Goal: Information Seeking & Learning: Find specific fact

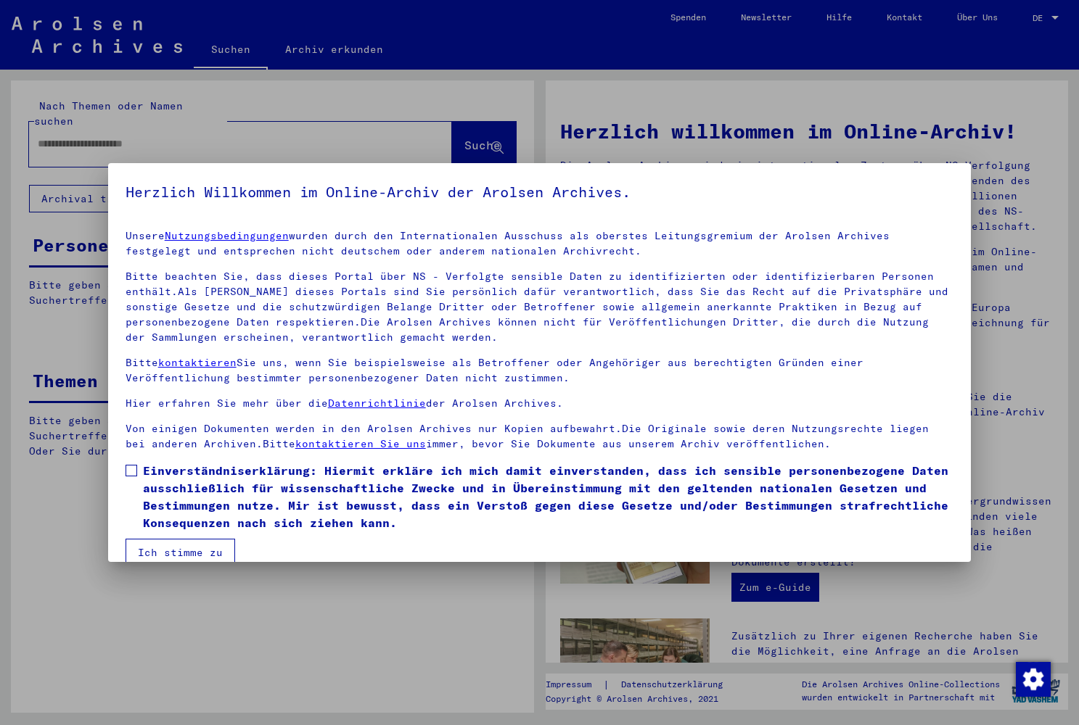
click at [131, 475] on span at bounding box center [131, 471] width 12 height 12
click at [168, 553] on button "Ich stimme zu" at bounding box center [180, 553] width 110 height 28
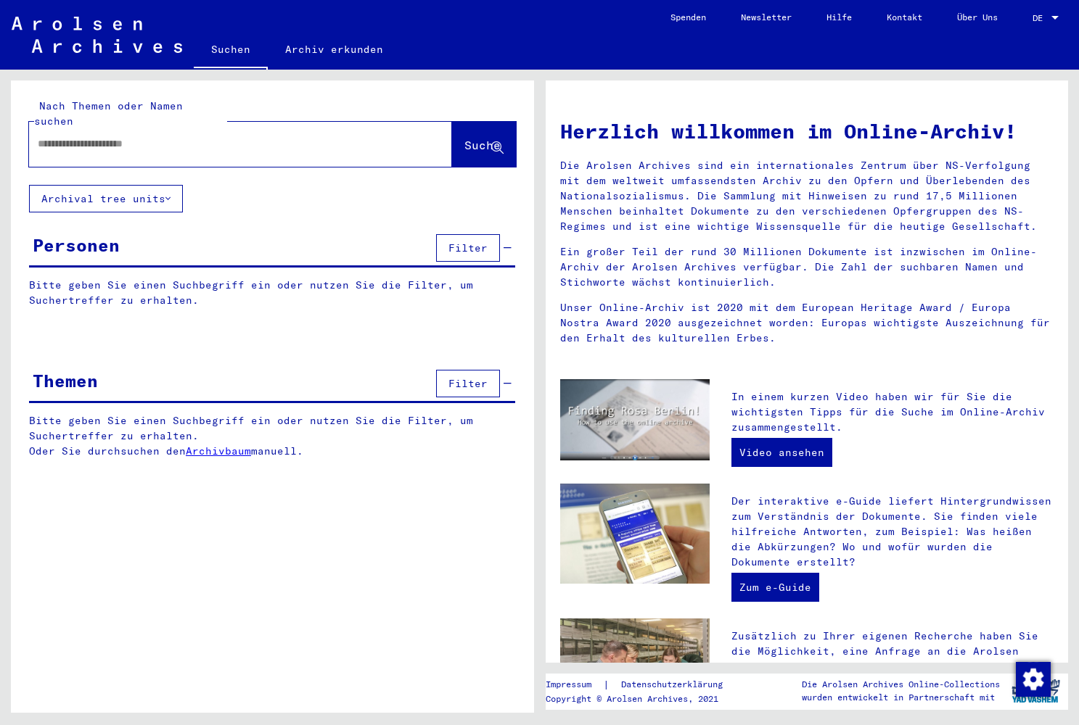
click at [184, 142] on div at bounding box center [218, 144] width 379 height 33
click at [186, 136] on input "text" at bounding box center [223, 143] width 371 height 15
paste input "********"
type input "**********"
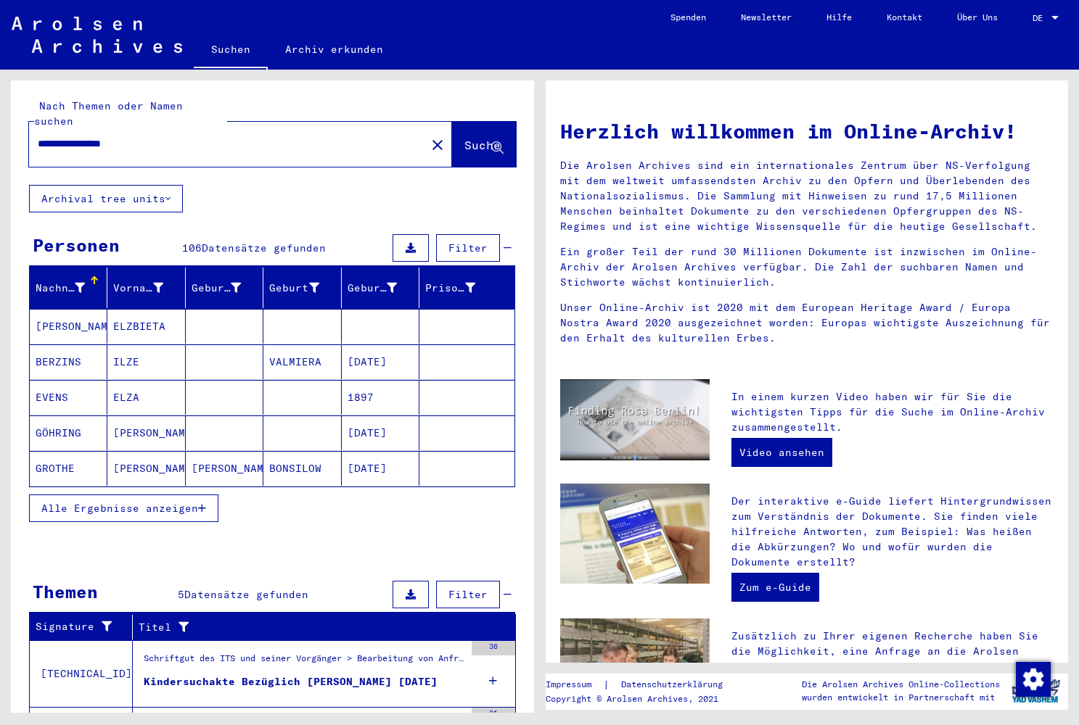
click at [91, 276] on div at bounding box center [94, 280] width 9 height 9
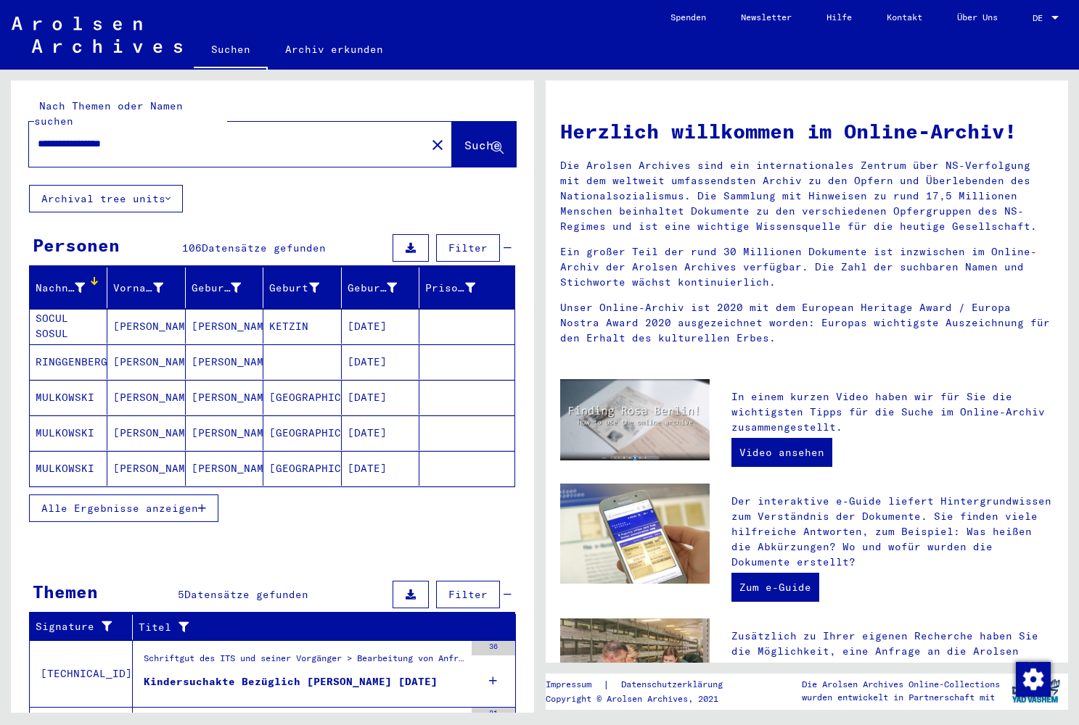
click at [77, 283] on icon at bounding box center [80, 288] width 10 height 10
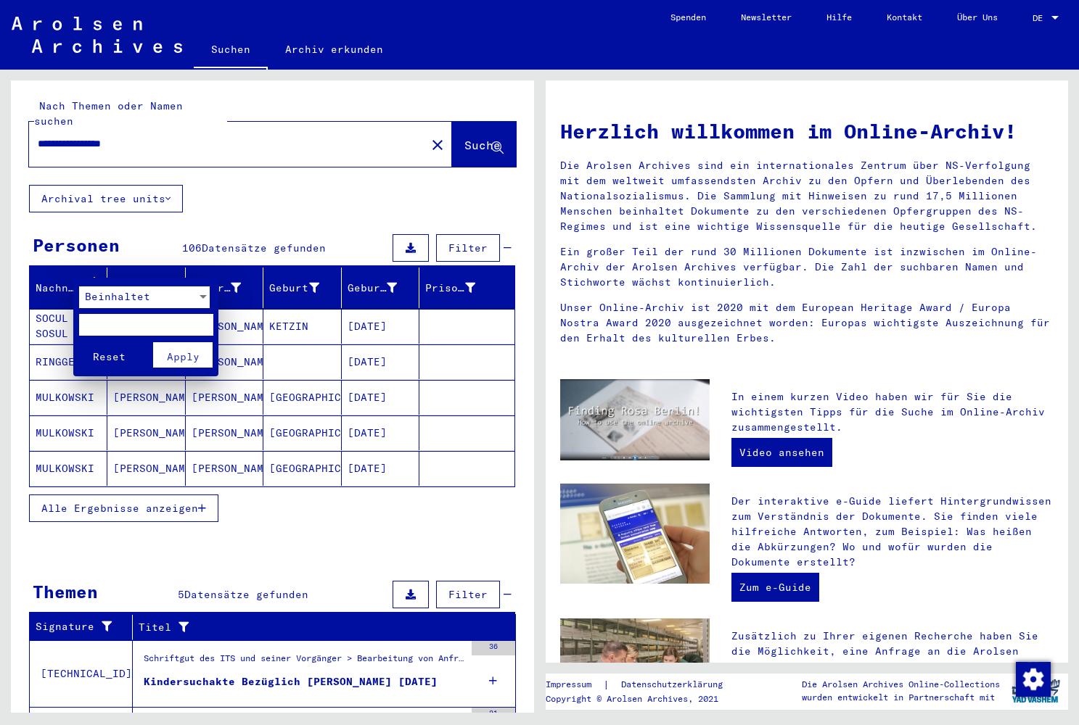
click at [99, 302] on span "Beinhaltet" at bounding box center [117, 296] width 65 height 13
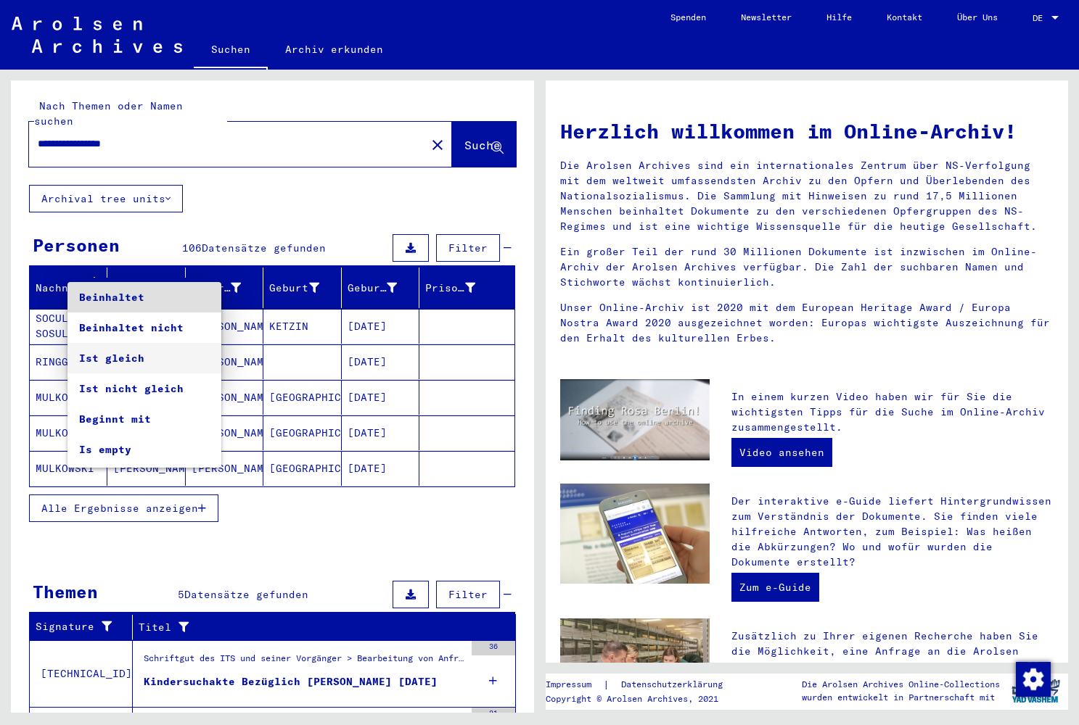
click at [103, 355] on span "Ist gleich" at bounding box center [144, 358] width 131 height 30
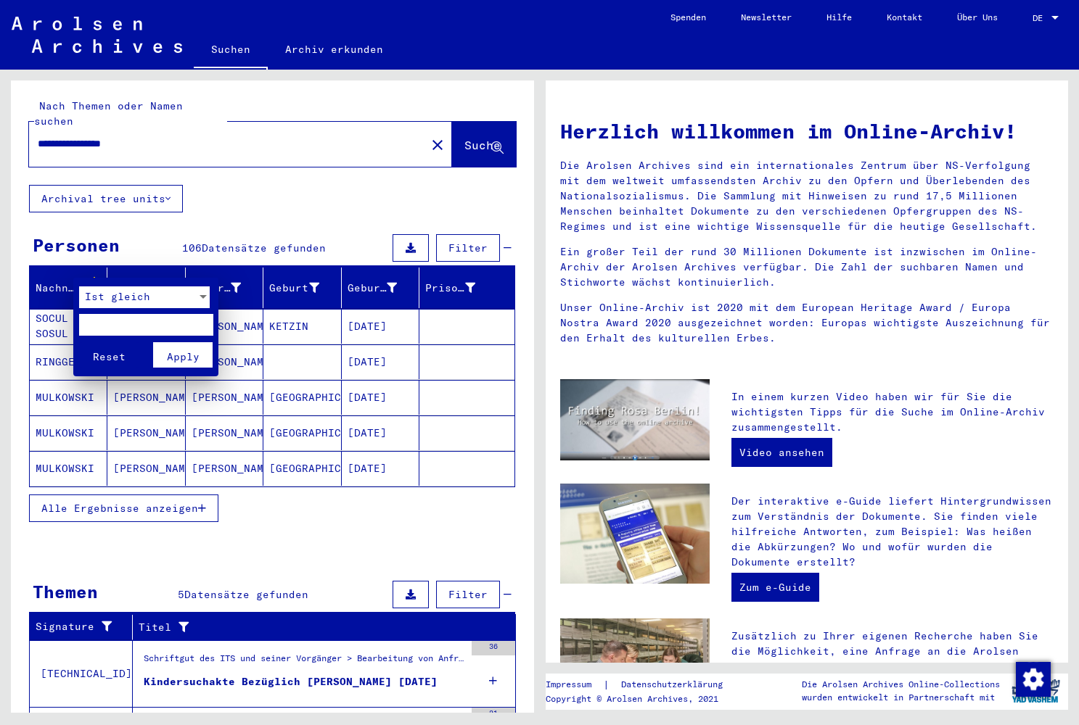
click at [129, 326] on input "text" at bounding box center [146, 325] width 134 height 22
type input "********"
click at [186, 358] on span "Apply" at bounding box center [183, 356] width 33 height 13
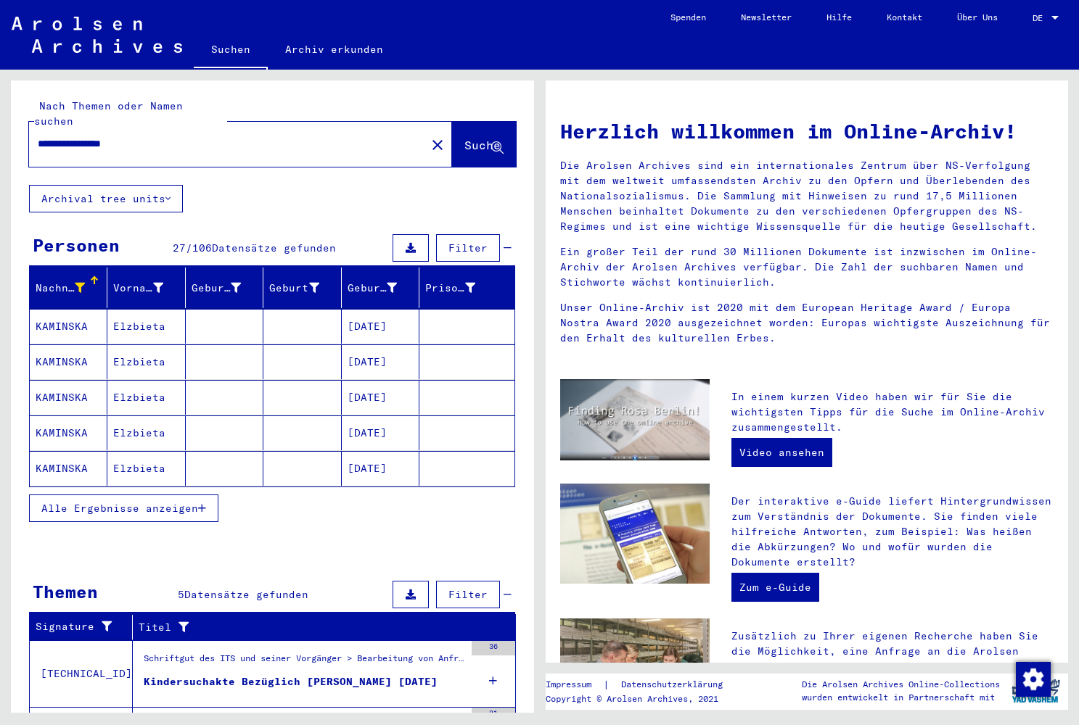
click at [128, 347] on mat-cell "Elzbieta" at bounding box center [146, 362] width 78 height 35
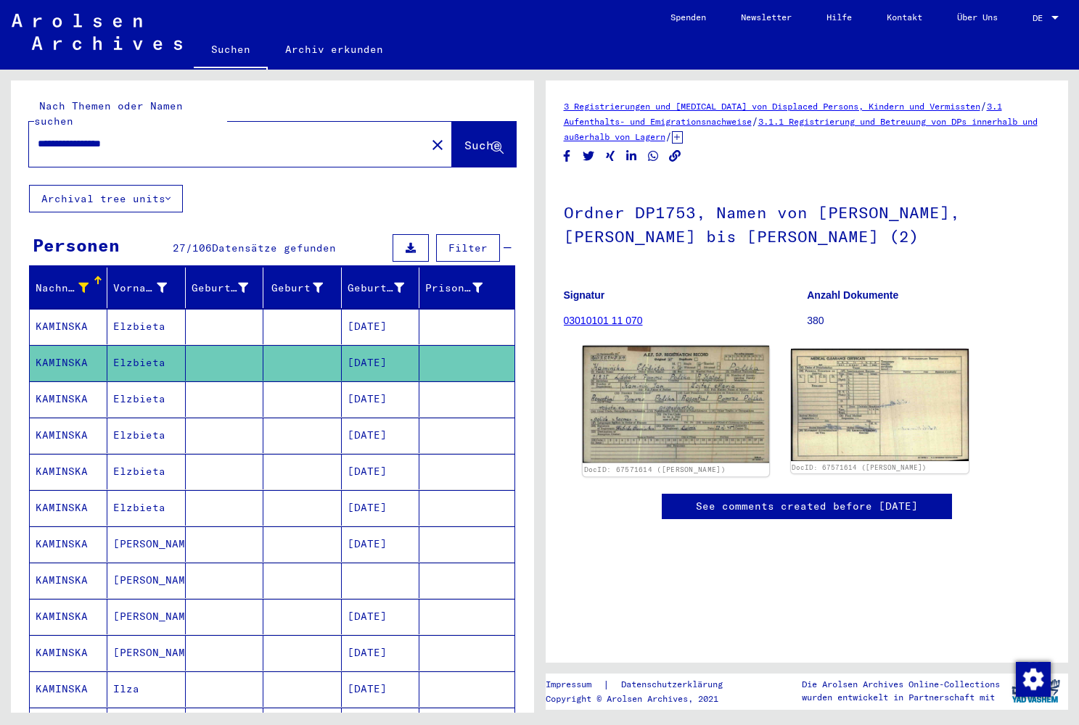
click at [681, 384] on img at bounding box center [675, 405] width 187 height 118
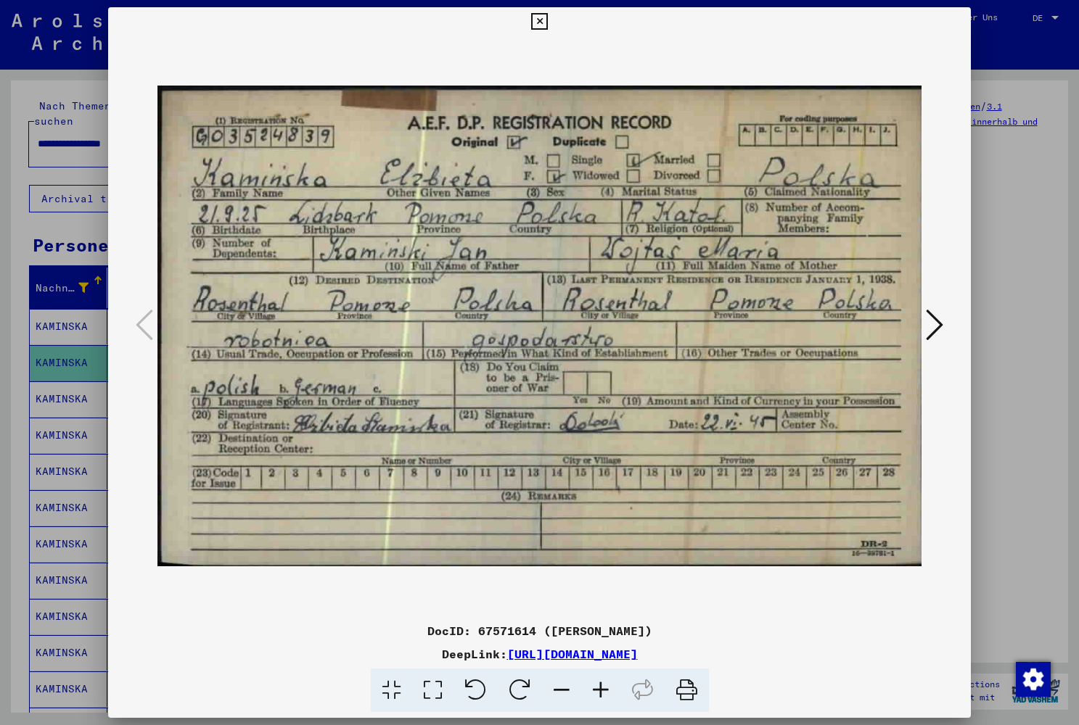
click at [548, 16] on icon at bounding box center [539, 21] width 17 height 17
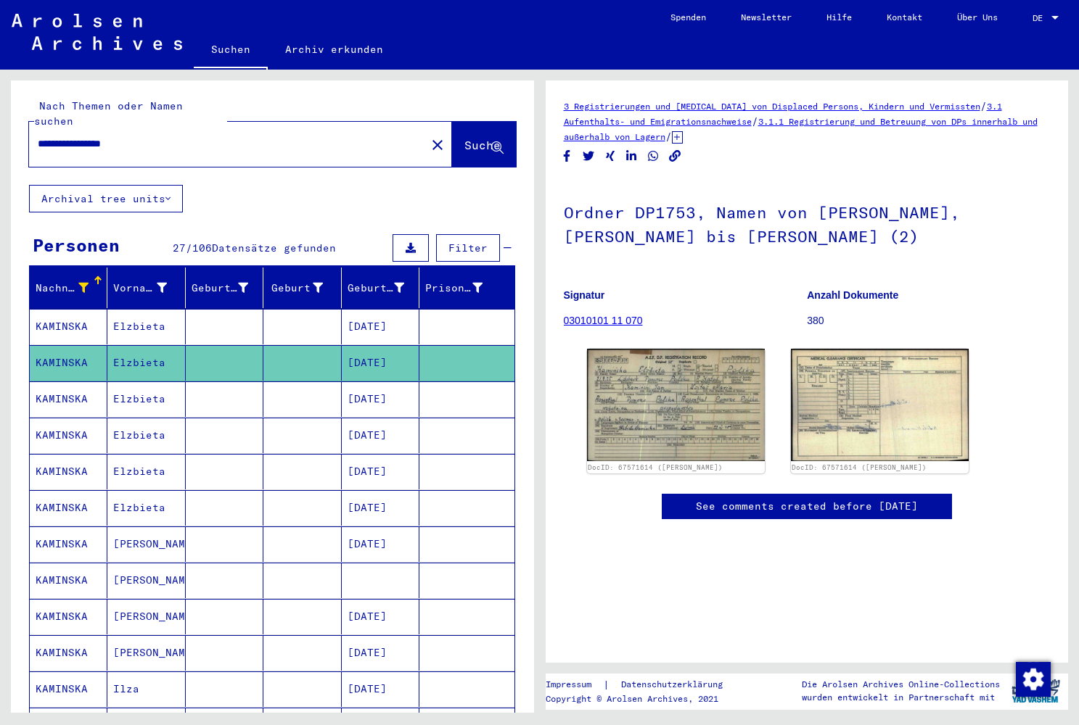
click at [141, 312] on mat-cell "Elzbieta" at bounding box center [146, 327] width 78 height 36
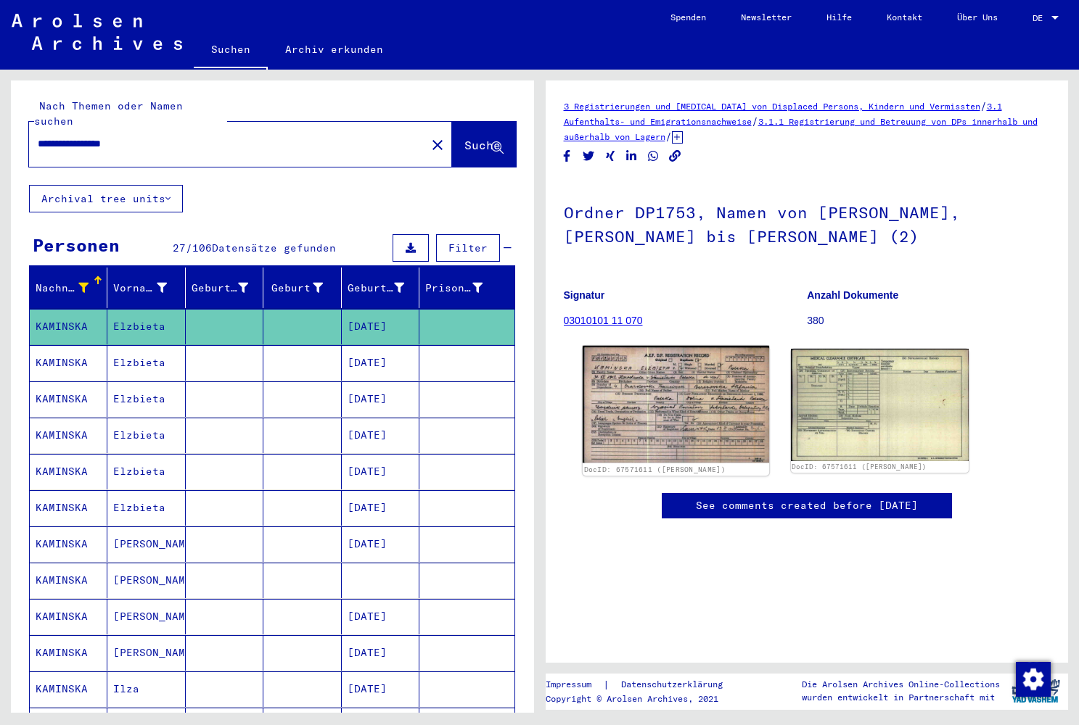
click at [640, 403] on img at bounding box center [675, 405] width 187 height 118
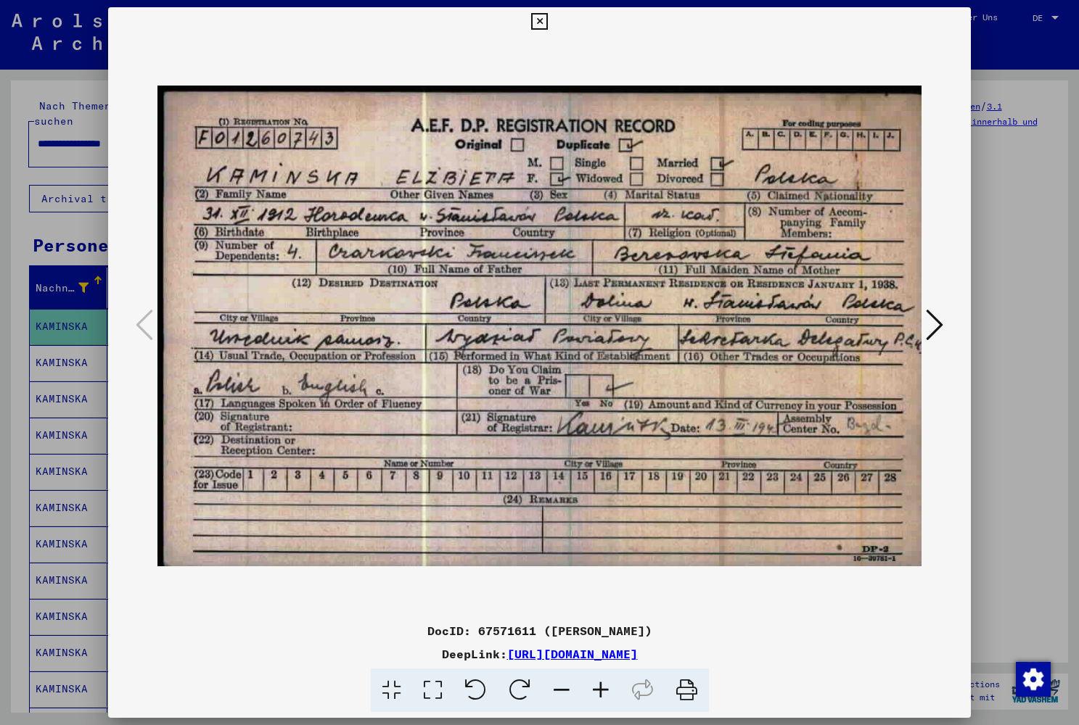
click at [548, 16] on icon at bounding box center [539, 21] width 17 height 17
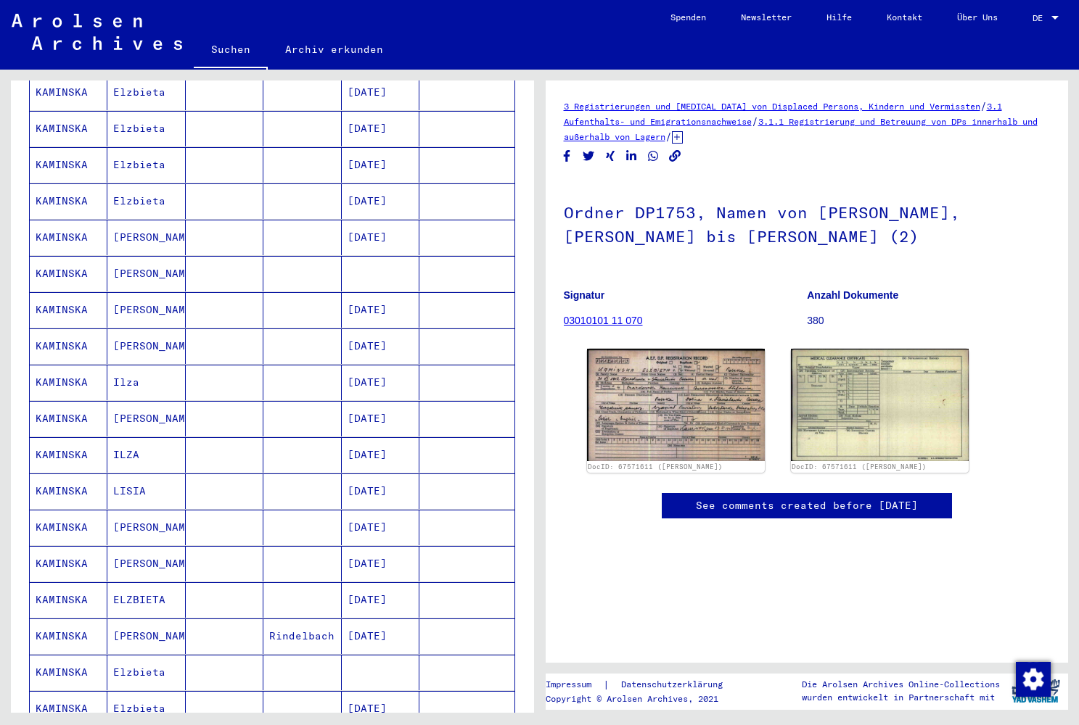
scroll to position [318, 0]
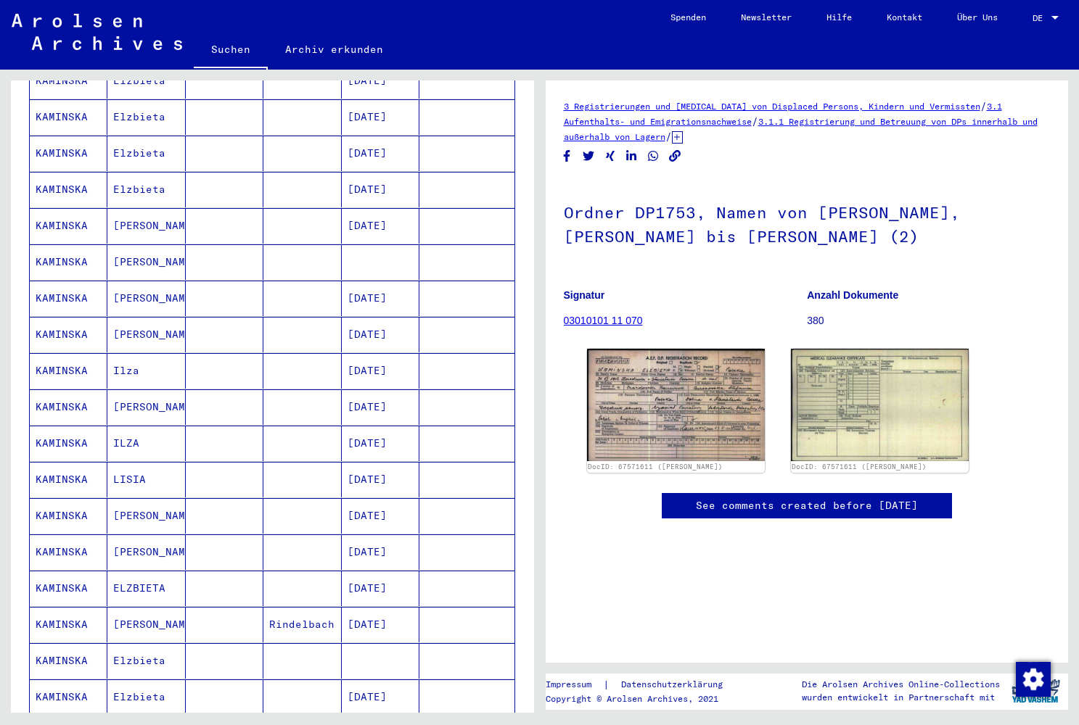
click at [358, 464] on mat-cell "[DATE]" at bounding box center [381, 480] width 78 height 36
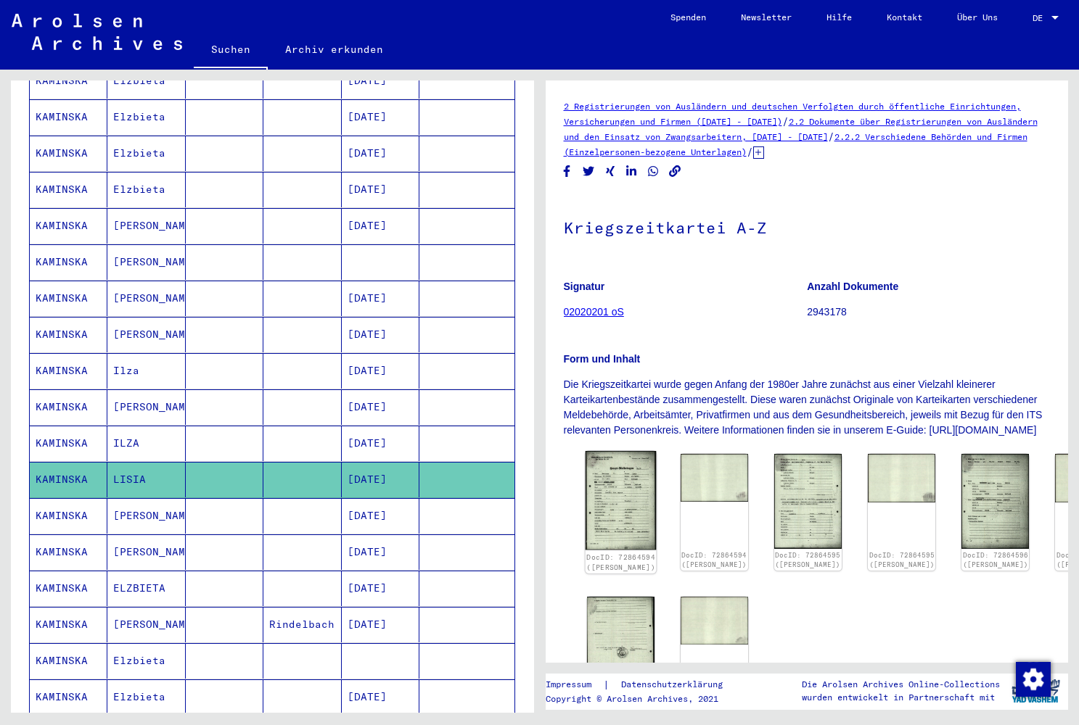
click at [615, 497] on img at bounding box center [620, 500] width 71 height 99
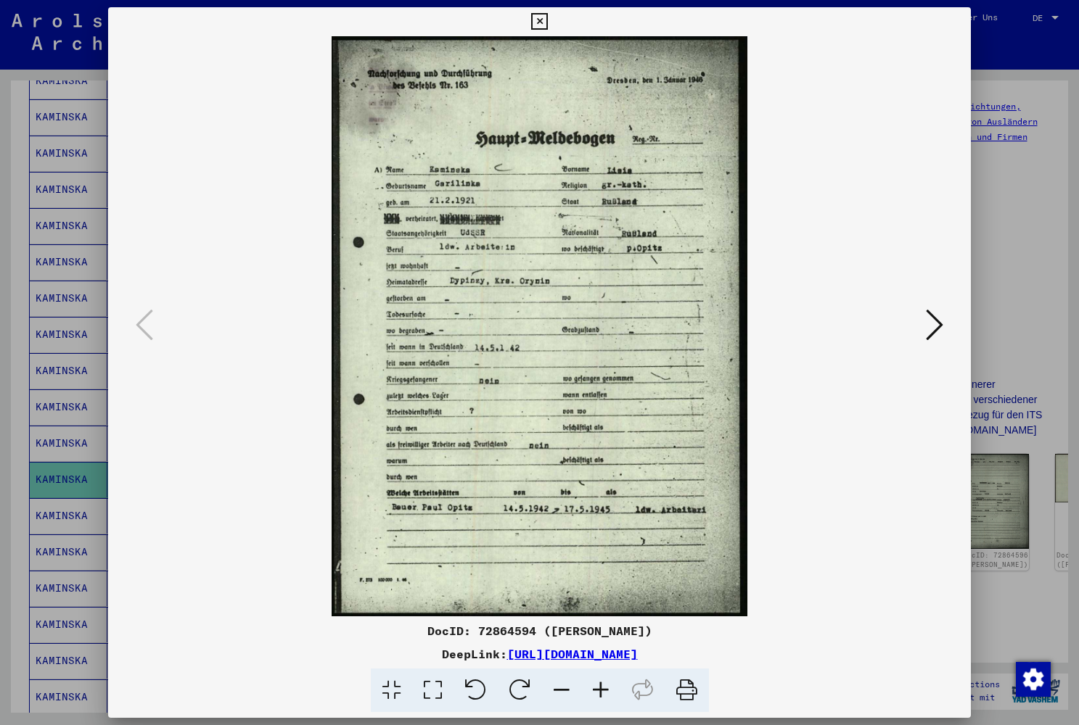
click at [548, 20] on icon at bounding box center [539, 21] width 17 height 17
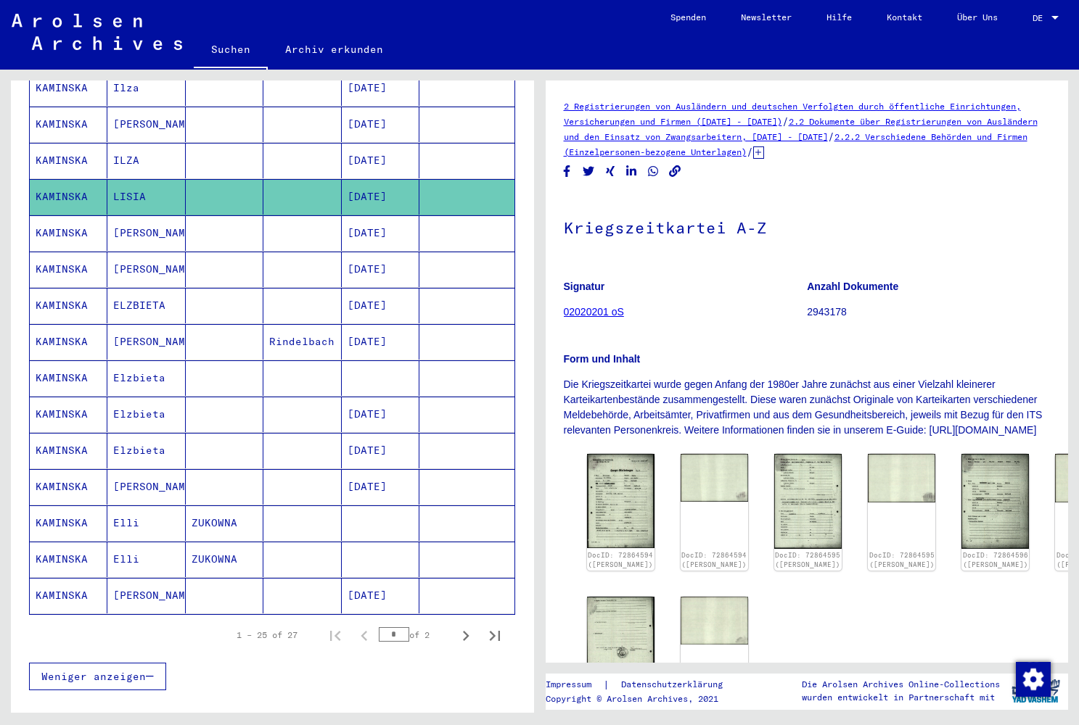
scroll to position [609, 0]
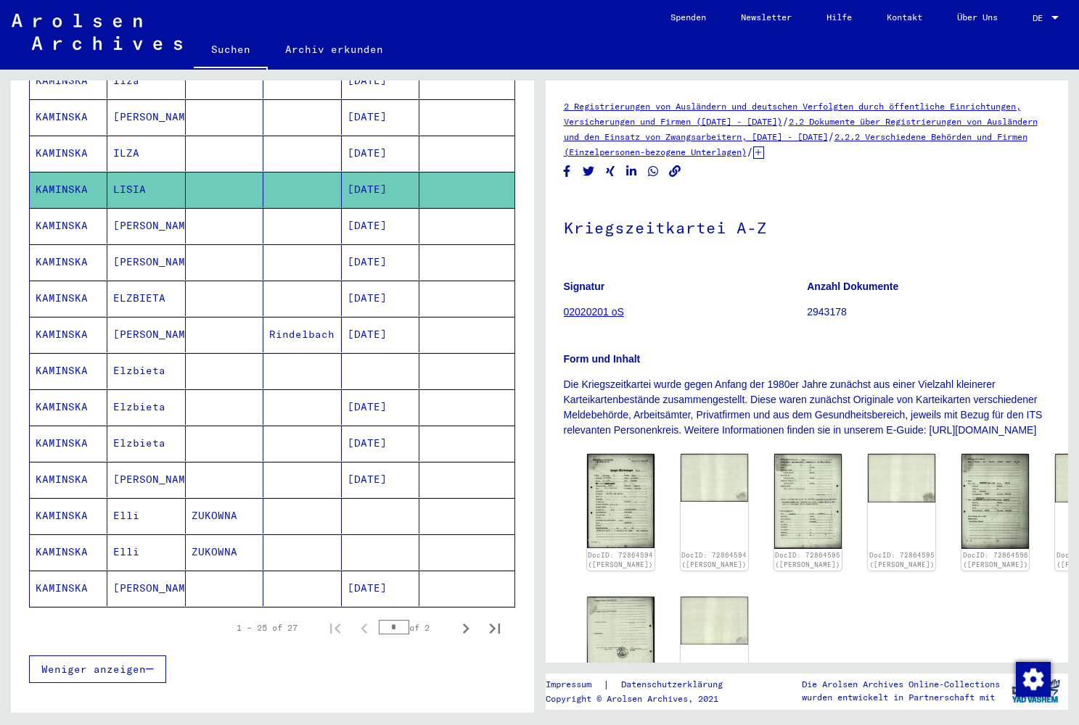
click at [128, 467] on mat-cell "[PERSON_NAME]" at bounding box center [146, 480] width 78 height 36
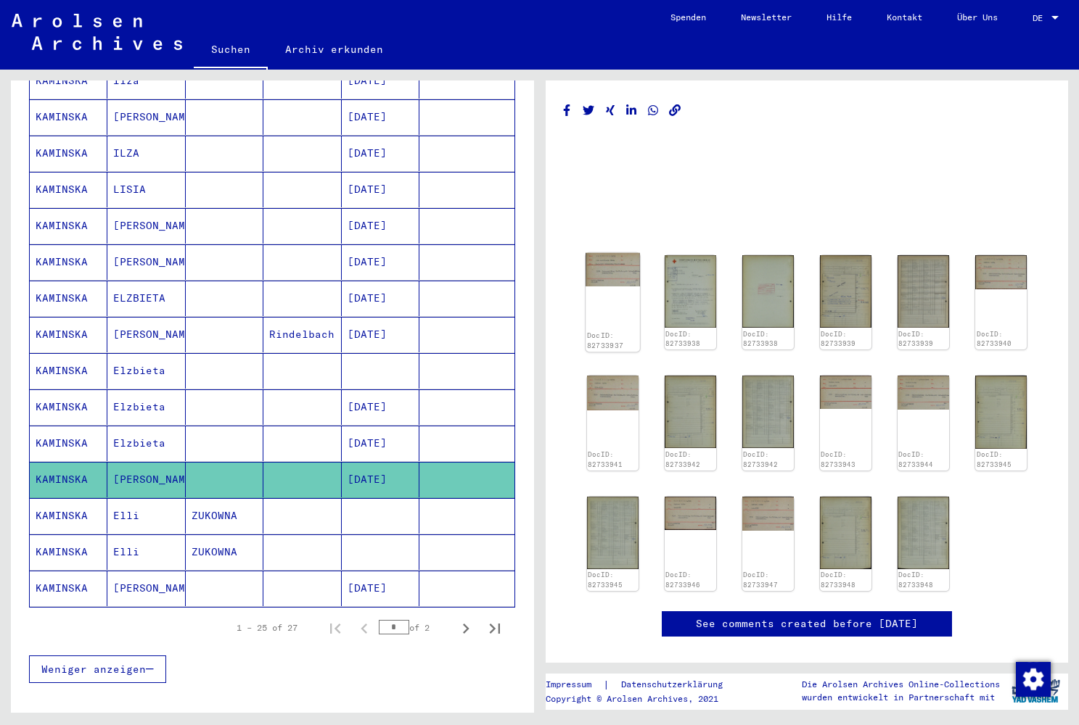
click at [611, 288] on div "DocID: 82733937" at bounding box center [612, 302] width 54 height 99
click at [604, 270] on img at bounding box center [612, 269] width 54 height 33
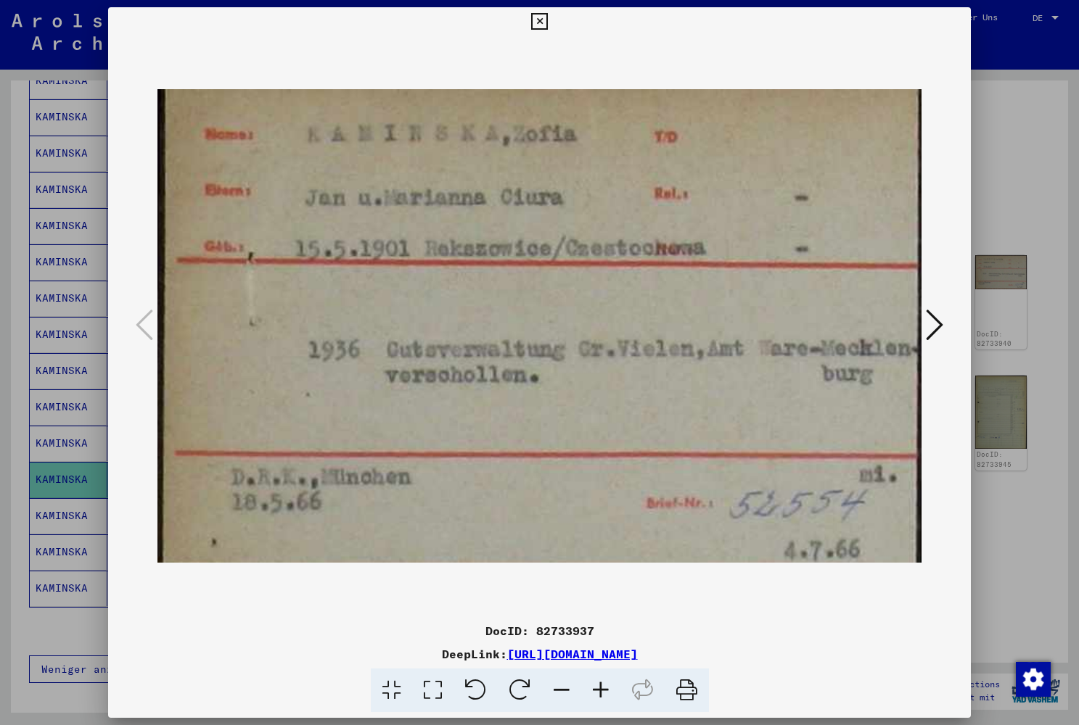
click at [931, 330] on icon at bounding box center [934, 325] width 17 height 35
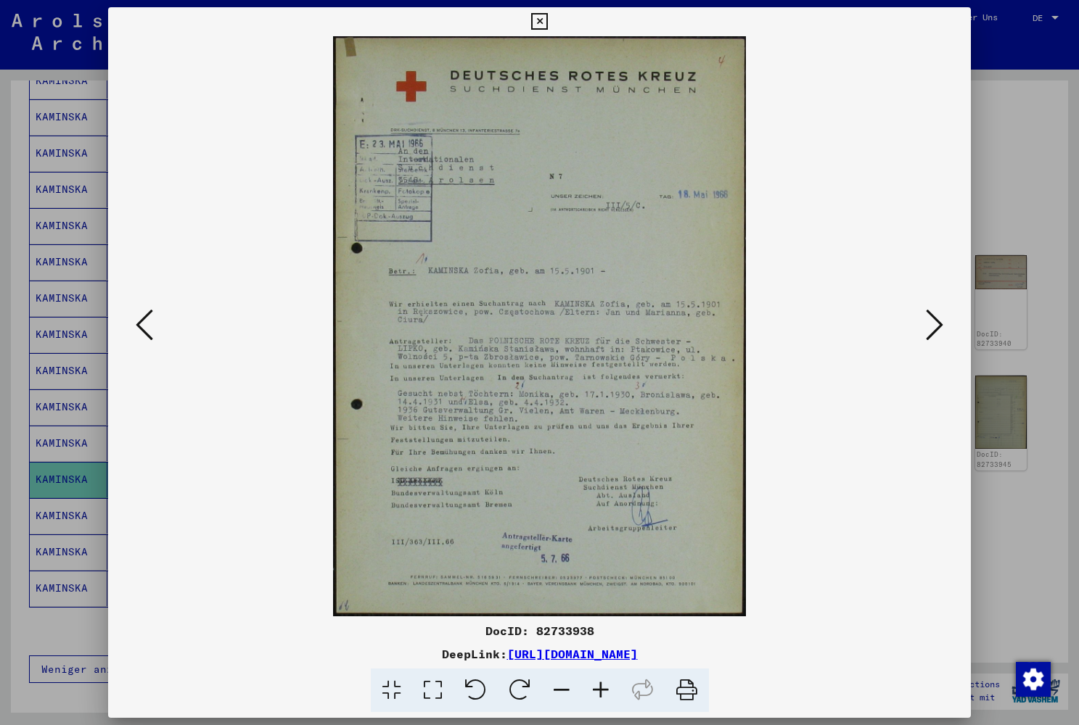
click at [937, 329] on icon at bounding box center [934, 325] width 17 height 35
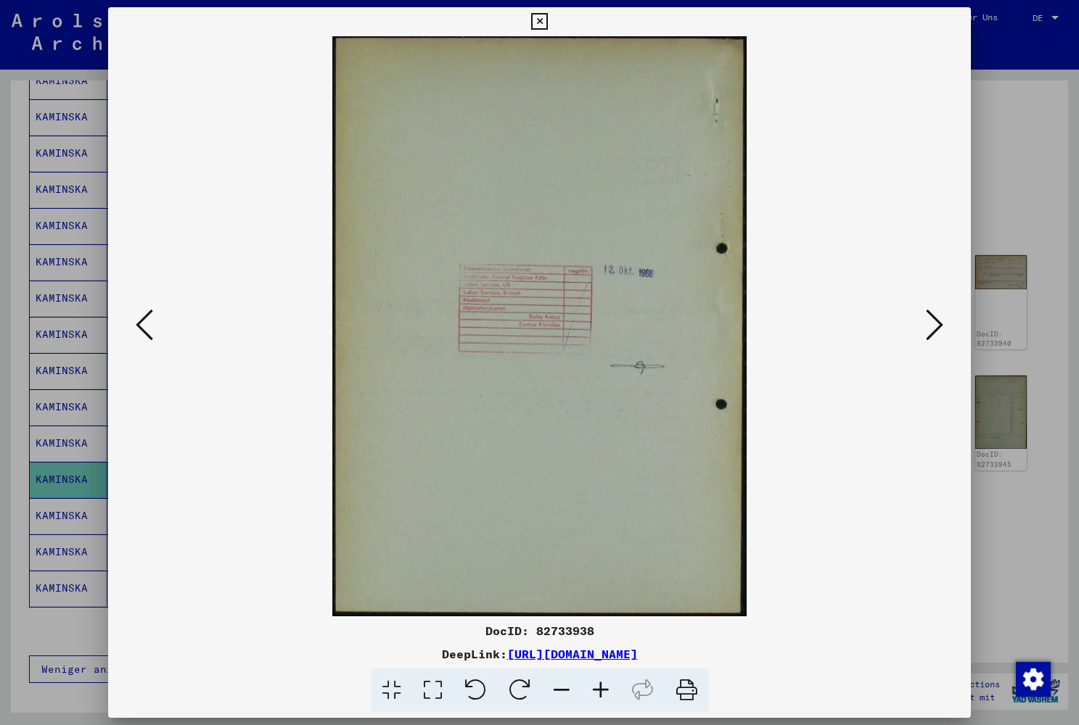
click at [937, 329] on icon at bounding box center [934, 325] width 17 height 35
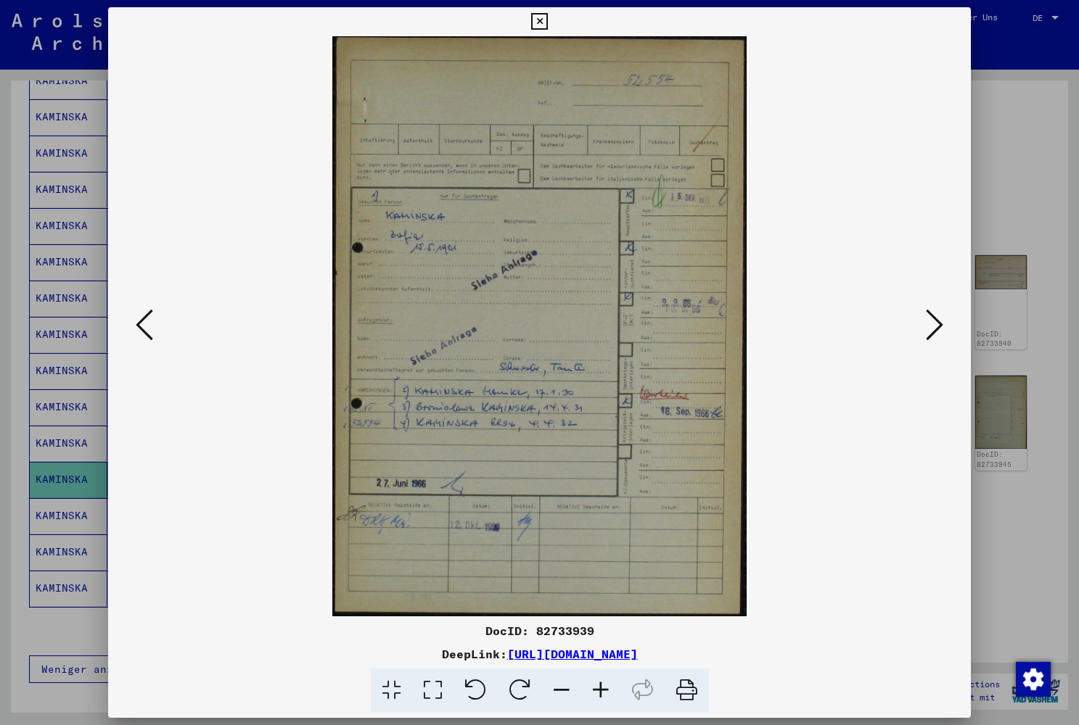
click at [935, 325] on icon at bounding box center [934, 325] width 17 height 35
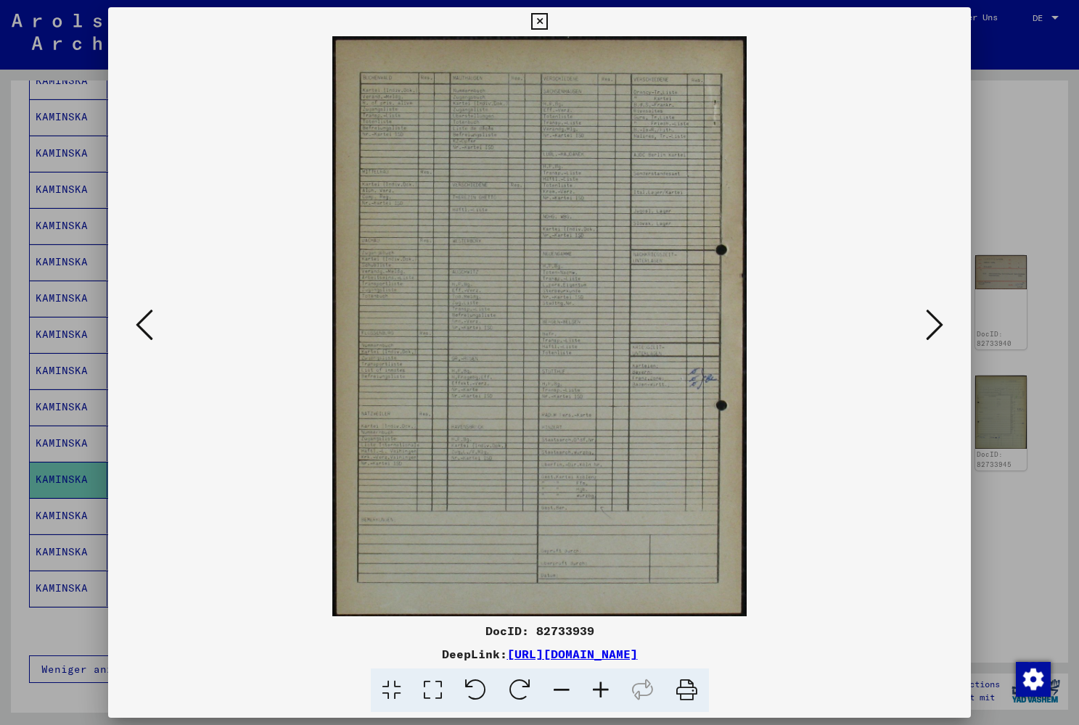
click at [934, 325] on icon at bounding box center [934, 325] width 17 height 35
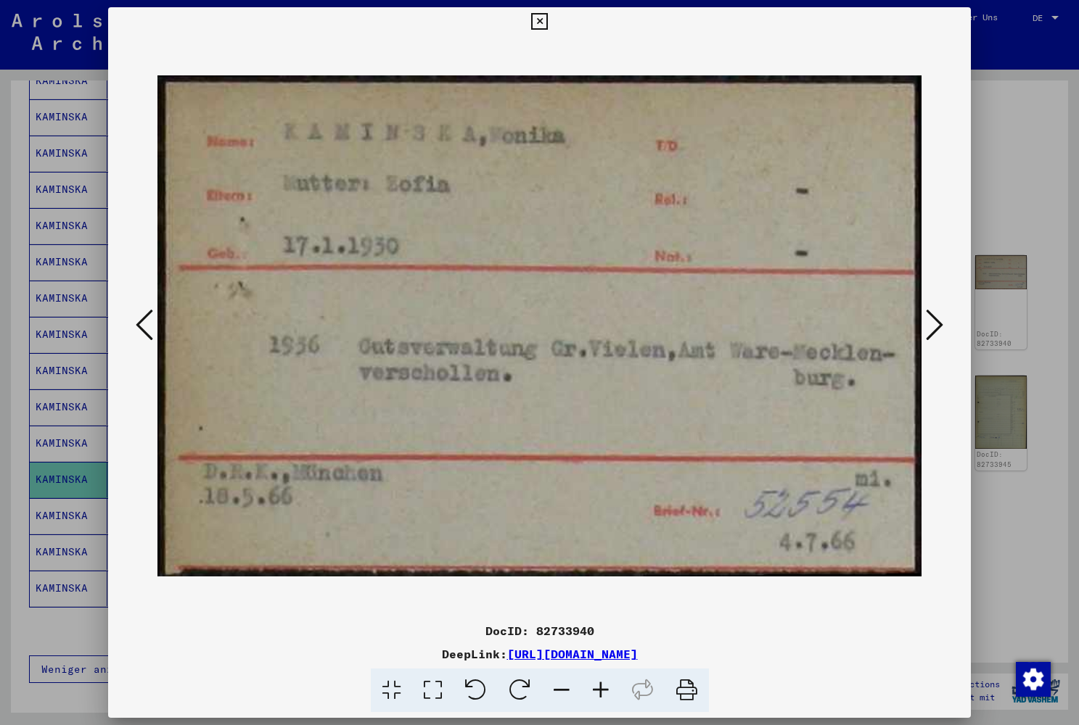
click at [934, 325] on icon at bounding box center [934, 325] width 17 height 35
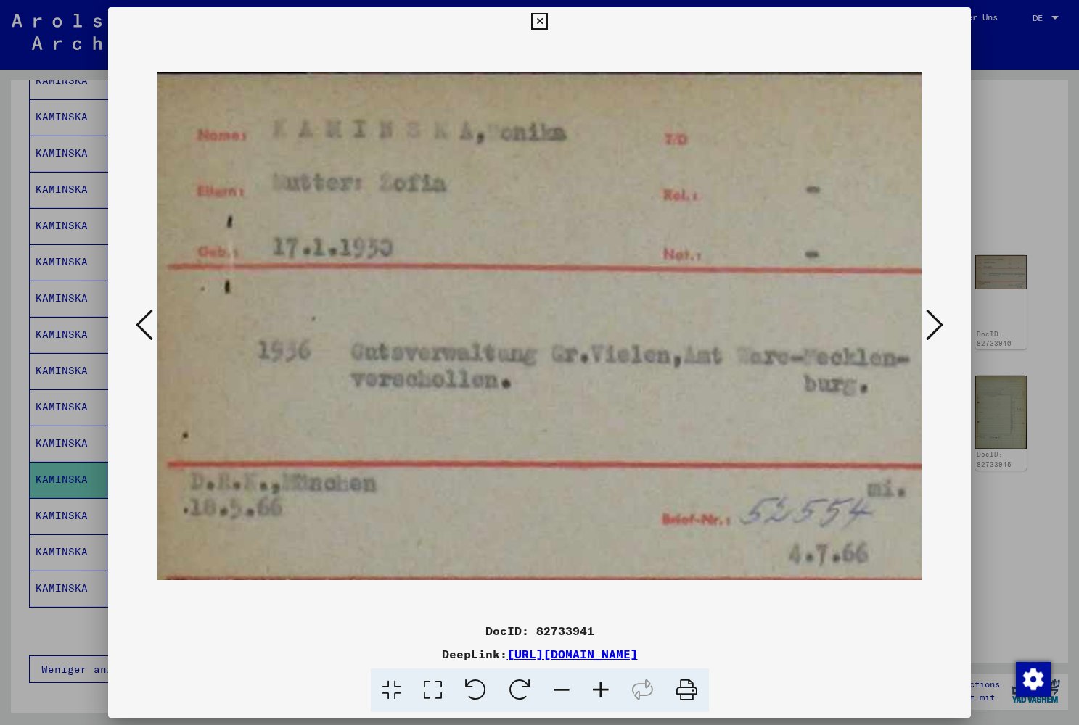
click at [548, 19] on icon at bounding box center [539, 21] width 17 height 17
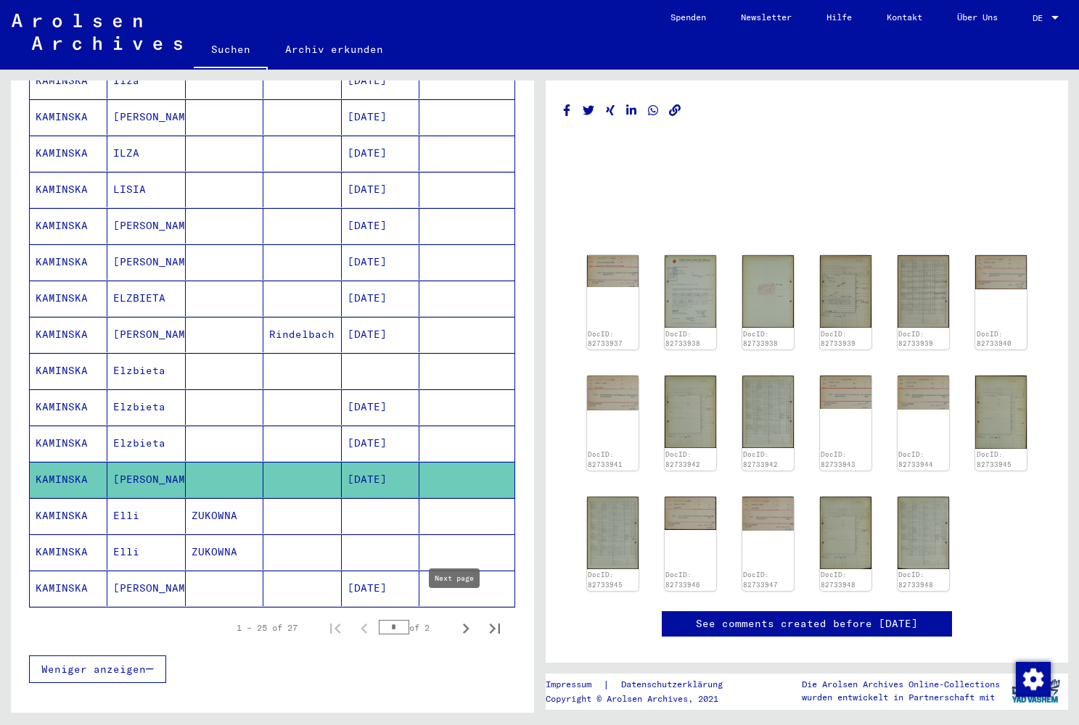
click at [458, 619] on icon "Next page" at bounding box center [466, 629] width 20 height 20
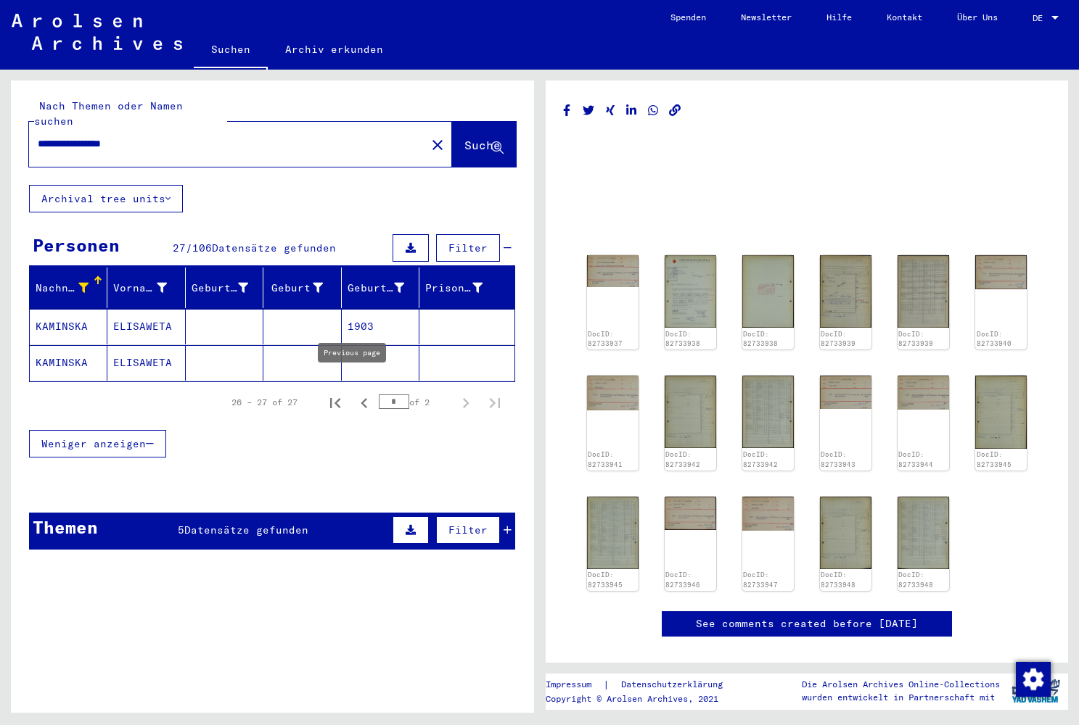
click at [355, 393] on icon "Previous page" at bounding box center [364, 403] width 20 height 20
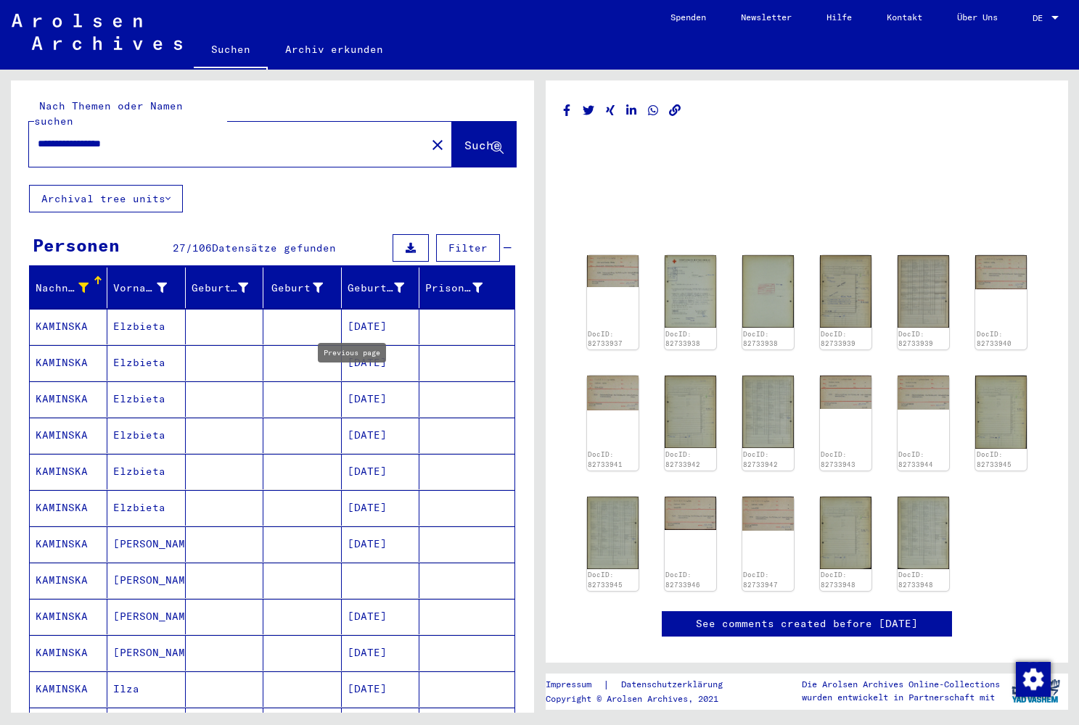
type input "*"
click at [241, 136] on input "**********" at bounding box center [227, 143] width 379 height 15
paste input "text"
type input "********"
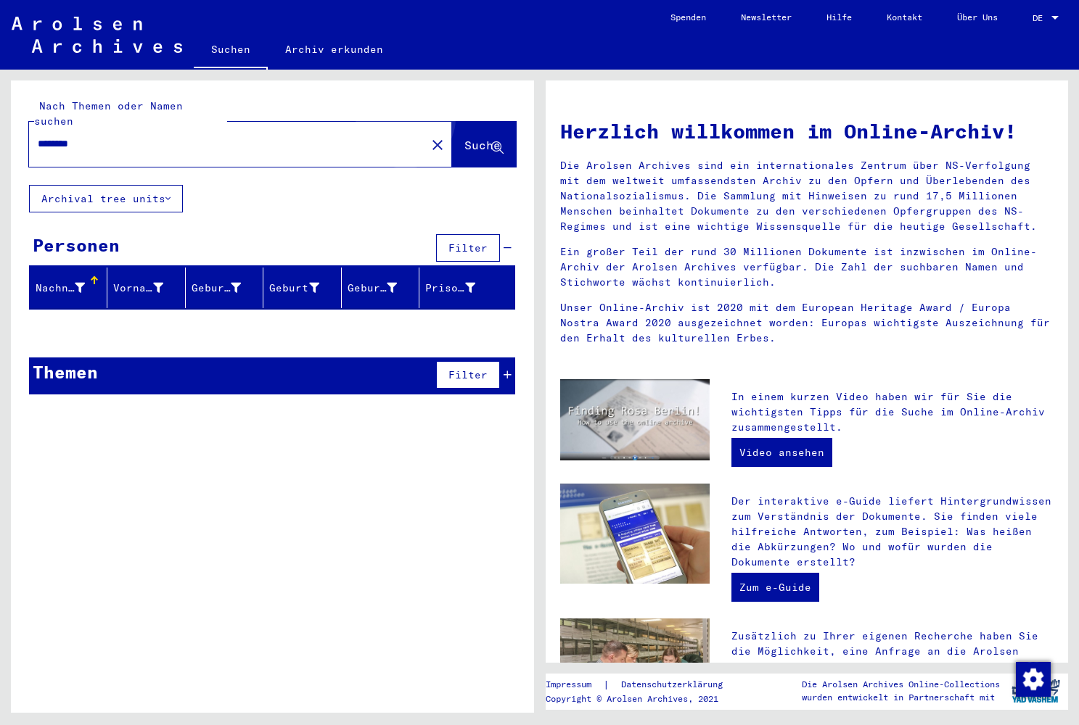
click at [457, 122] on button "Suche" at bounding box center [484, 144] width 64 height 45
